Goal: Information Seeking & Learning: Learn about a topic

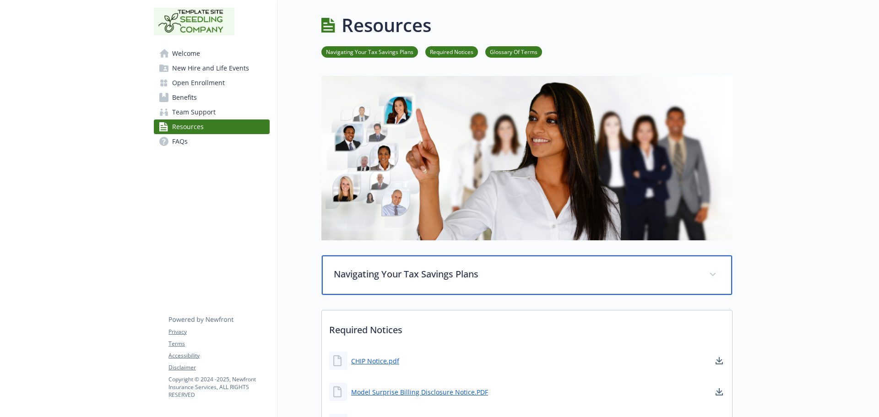
click at [702, 282] on div "Navigating Your Tax Savings Plans" at bounding box center [527, 274] width 410 height 39
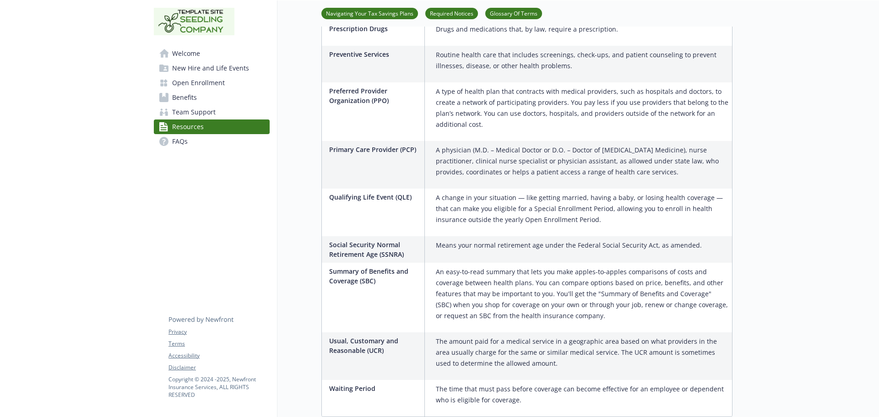
scroll to position [2285, 0]
